Goal: Use online tool/utility: Use online tool/utility

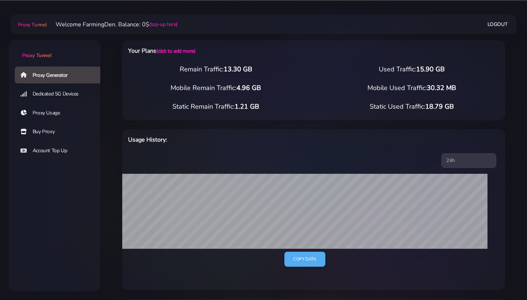
select select "US"
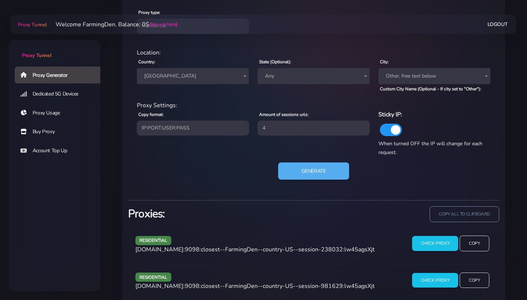
scroll to position [321, 0]
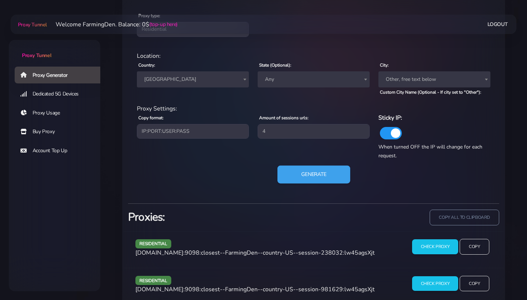
click at [322, 180] on button "Generate" at bounding box center [313, 174] width 73 height 18
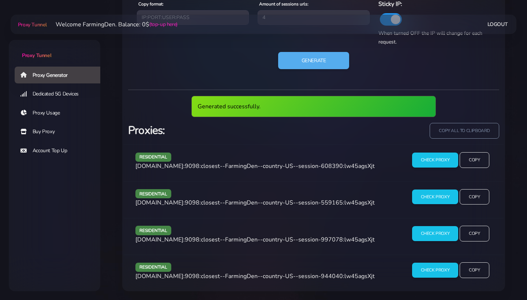
scroll to position [439, 0]
click at [469, 131] on input "copy all to clipboard" at bounding box center [464, 131] width 71 height 16
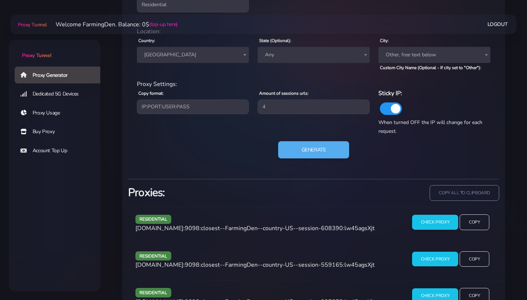
scroll to position [344, 0]
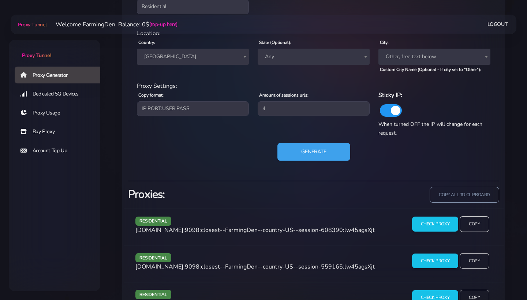
click at [324, 150] on button "Generate" at bounding box center [313, 152] width 73 height 18
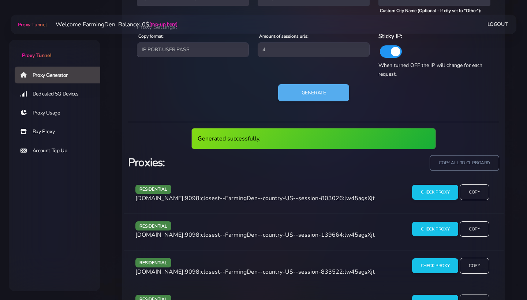
scroll to position [429, 0]
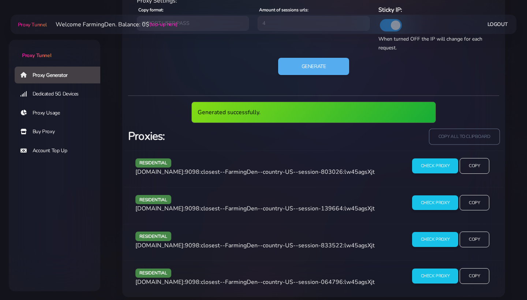
click at [433, 140] on input "copy all to clipboard" at bounding box center [464, 137] width 71 height 16
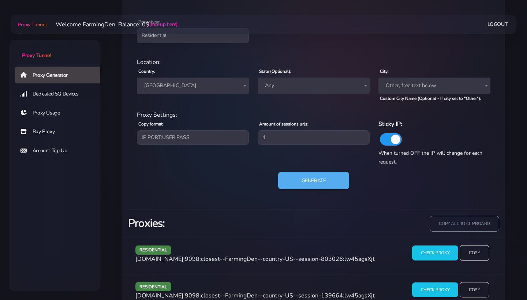
scroll to position [289, 0]
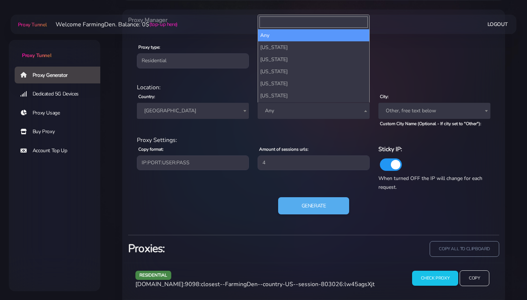
click at [285, 112] on span "Any" at bounding box center [313, 111] width 103 height 10
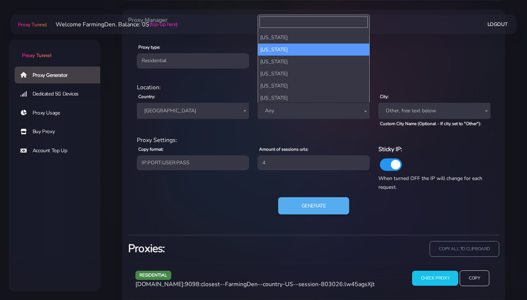
scroll to position [226, 0]
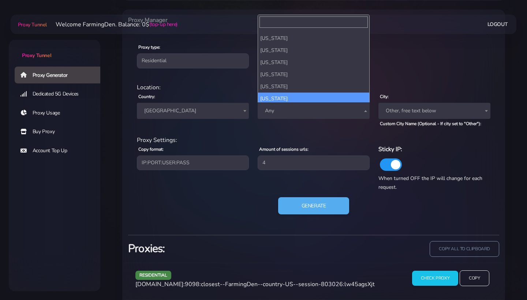
select select "MN"
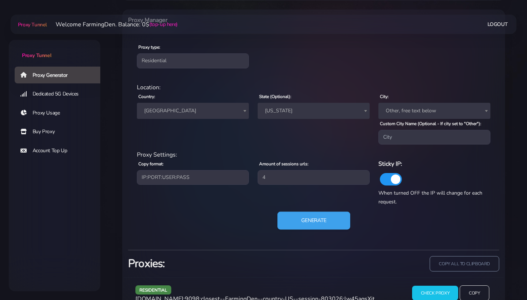
click at [314, 226] on button "Generate" at bounding box center [313, 221] width 73 height 18
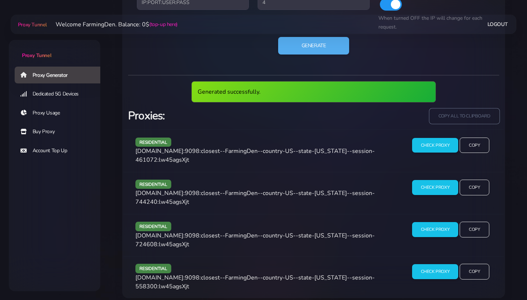
scroll to position [449, 0]
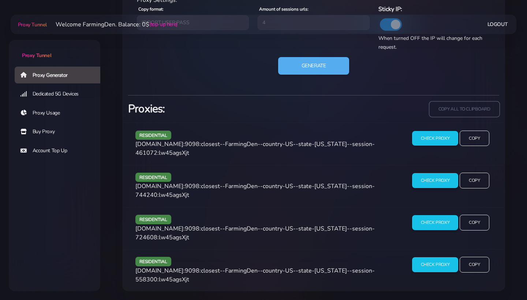
click at [461, 113] on input "copy all to clipboard" at bounding box center [464, 109] width 71 height 16
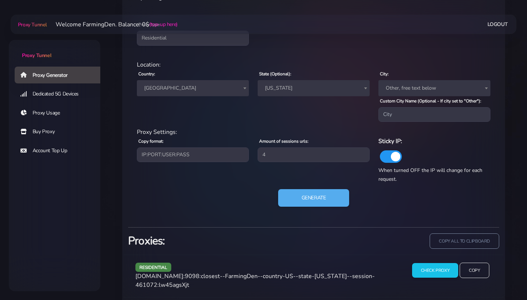
scroll to position [301, 0]
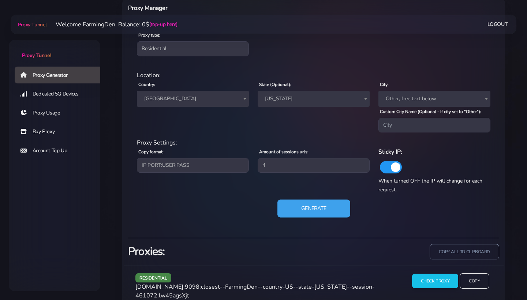
click at [333, 217] on button "Generate" at bounding box center [313, 209] width 73 height 18
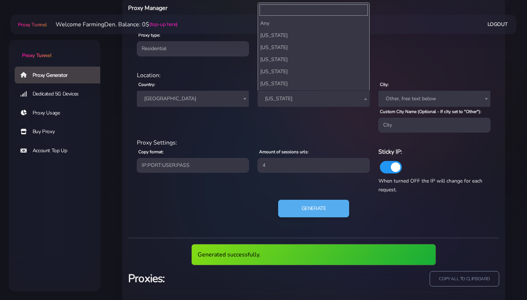
click at [310, 94] on span "[US_STATE]" at bounding box center [313, 99] width 103 height 10
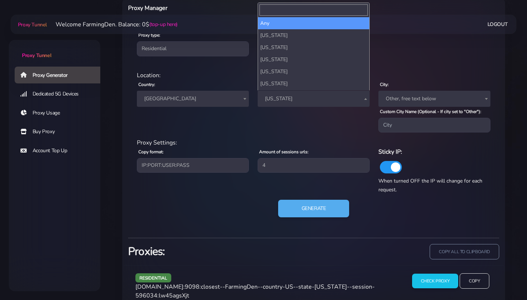
scroll to position [0, 0]
select select
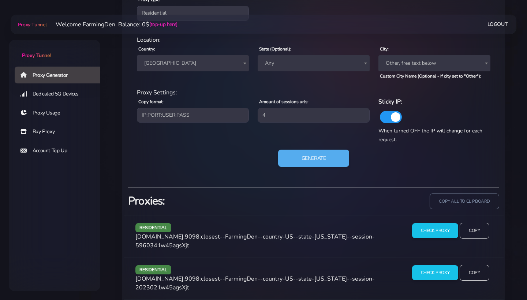
scroll to position [410, 0]
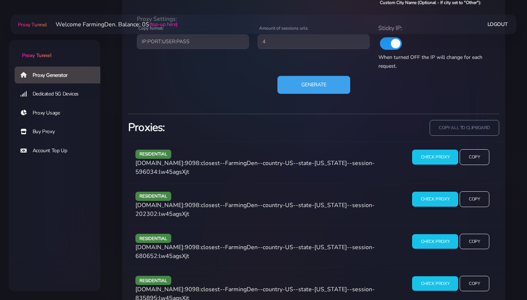
click at [312, 90] on button "Generate" at bounding box center [313, 85] width 73 height 18
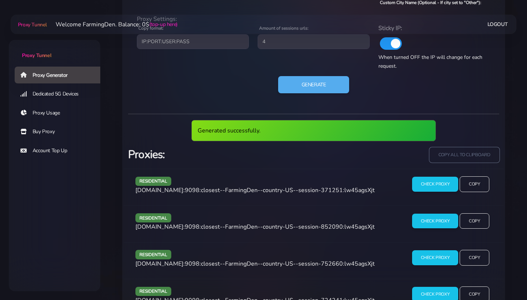
click at [474, 153] on input "copy all to clipboard" at bounding box center [464, 155] width 71 height 16
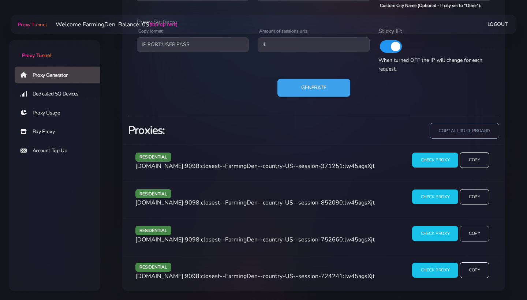
scroll to position [412, 0]
click at [329, 94] on button "Generate" at bounding box center [313, 88] width 73 height 18
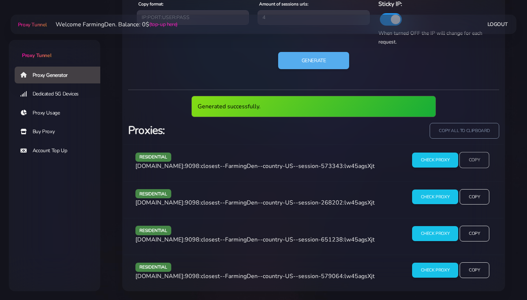
scroll to position [439, 0]
click at [475, 157] on input "Copy" at bounding box center [474, 160] width 30 height 16
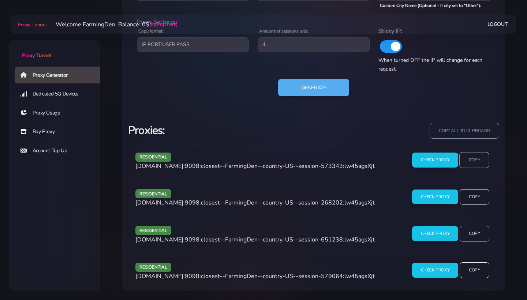
scroll to position [412, 0]
click at [469, 195] on input "Copy" at bounding box center [474, 197] width 30 height 16
click at [475, 237] on input "Copy" at bounding box center [474, 233] width 30 height 16
click at [470, 263] on input "Copy" at bounding box center [474, 270] width 30 height 16
